Goal: Transaction & Acquisition: Purchase product/service

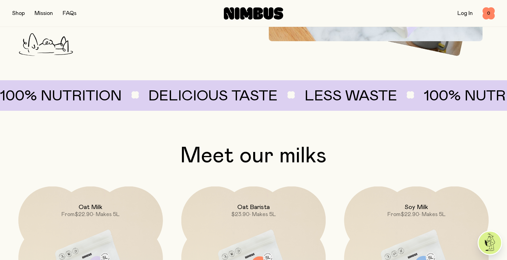
scroll to position [562, 0]
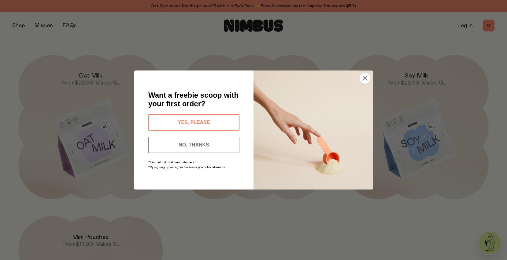
click at [363, 76] on icon "Close dialog" at bounding box center [365, 78] width 4 height 4
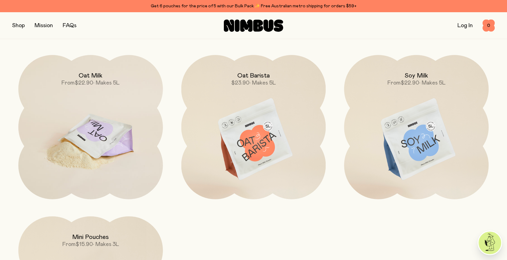
click at [90, 147] on img at bounding box center [90, 140] width 145 height 170
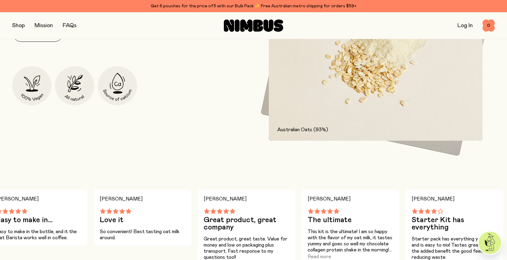
scroll to position [310, 0]
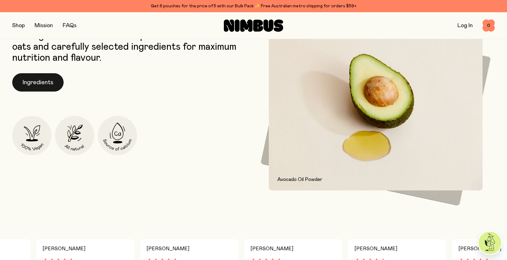
click at [53, 81] on button "Ingredients" at bounding box center [37, 82] width 51 height 18
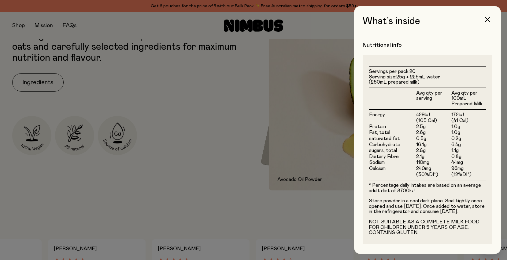
scroll to position [0, 0]
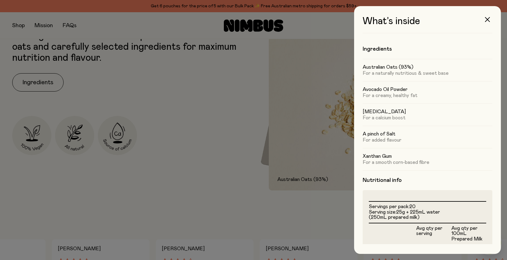
click at [171, 186] on div at bounding box center [253, 130] width 507 height 260
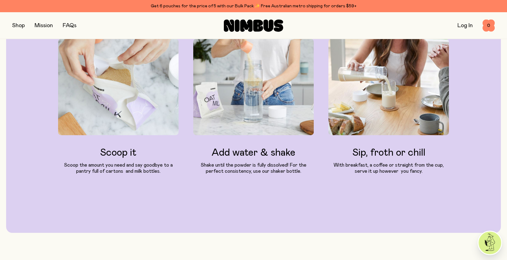
scroll to position [697, 0]
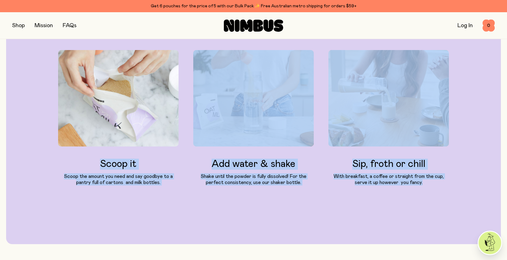
drag, startPoint x: 95, startPoint y: 160, endPoint x: 432, endPoint y: 186, distance: 338.0
click at [432, 186] on div "Scoop it Scoop the amount you need and say goodbye to a pantry full of cartons …" at bounding box center [253, 127] width 391 height 155
copy div "Scoop it Scoop the amount you need and say goodbye to a pantry full of cartons …"
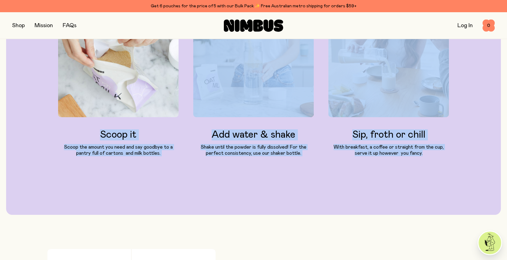
scroll to position [639, 0]
